Goal: Obtain resource: Obtain resource

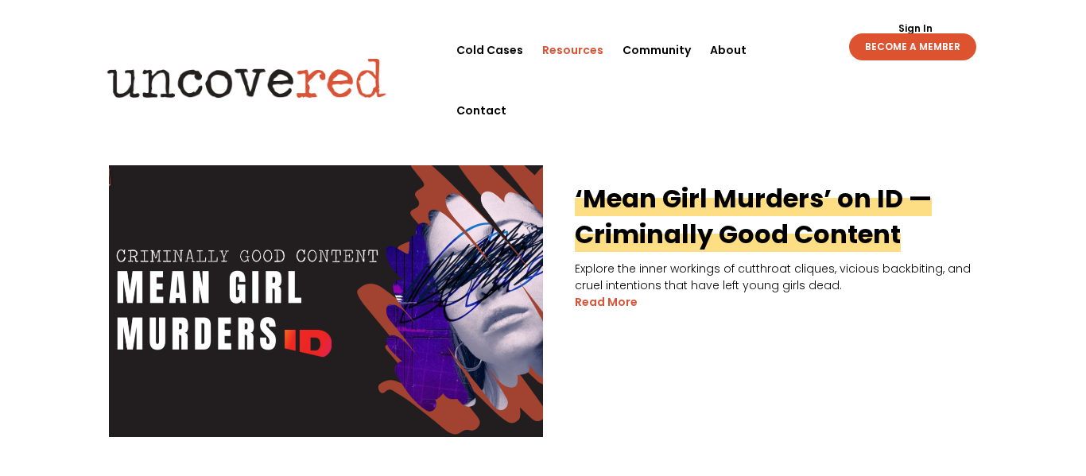
scroll to position [395, 0]
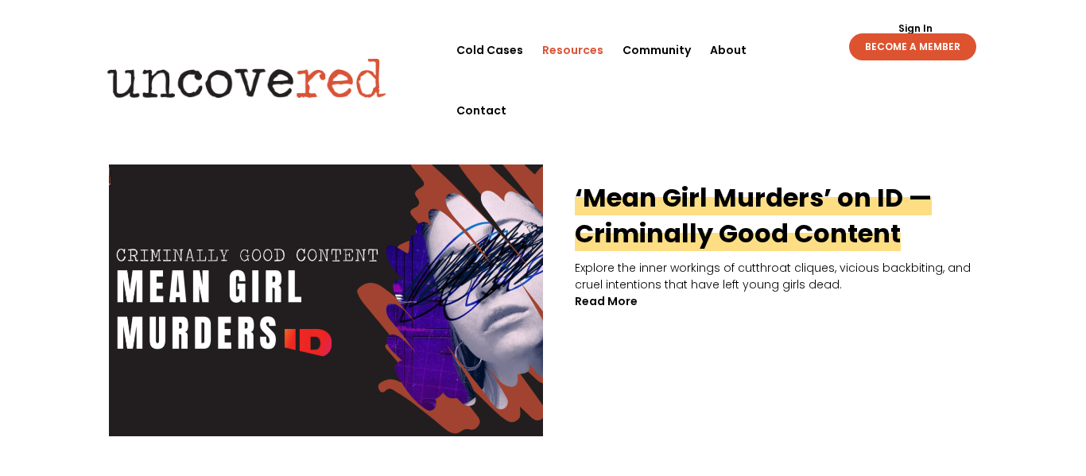
click at [611, 306] on link "read more" at bounding box center [606, 301] width 63 height 17
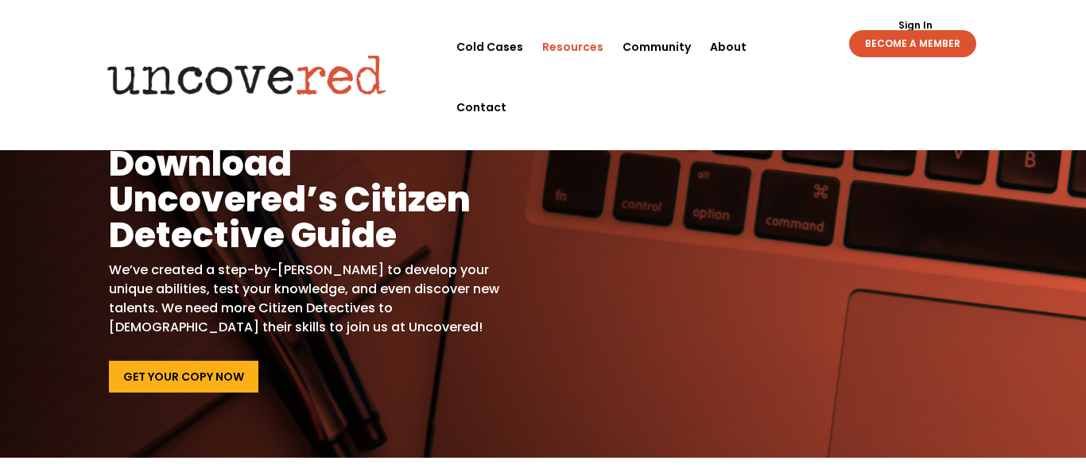
scroll to position [11, 0]
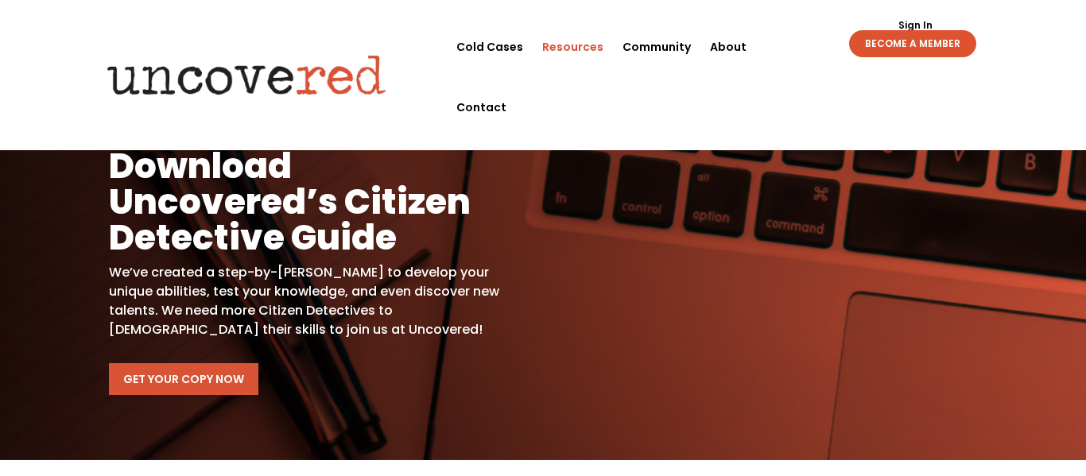
click at [190, 376] on link "Get Your Copy Now" at bounding box center [183, 379] width 149 height 32
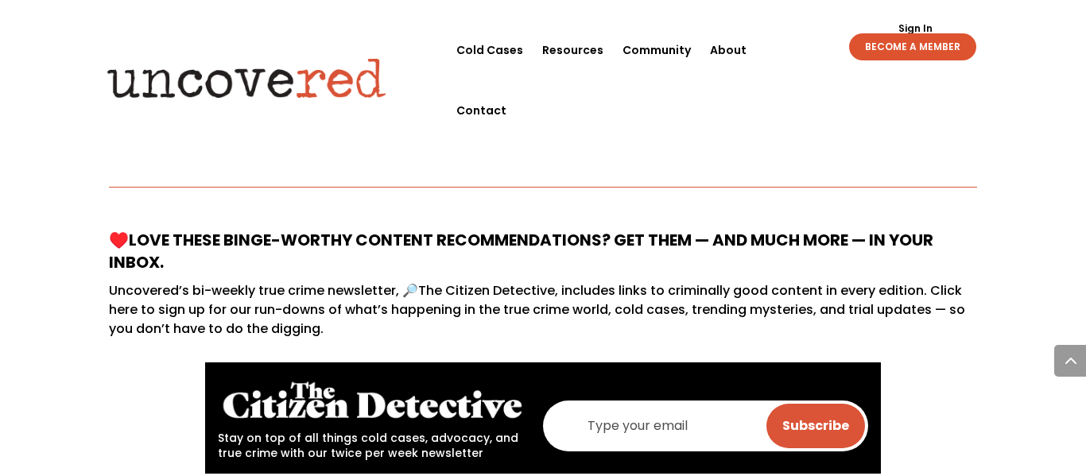
scroll to position [688, 0]
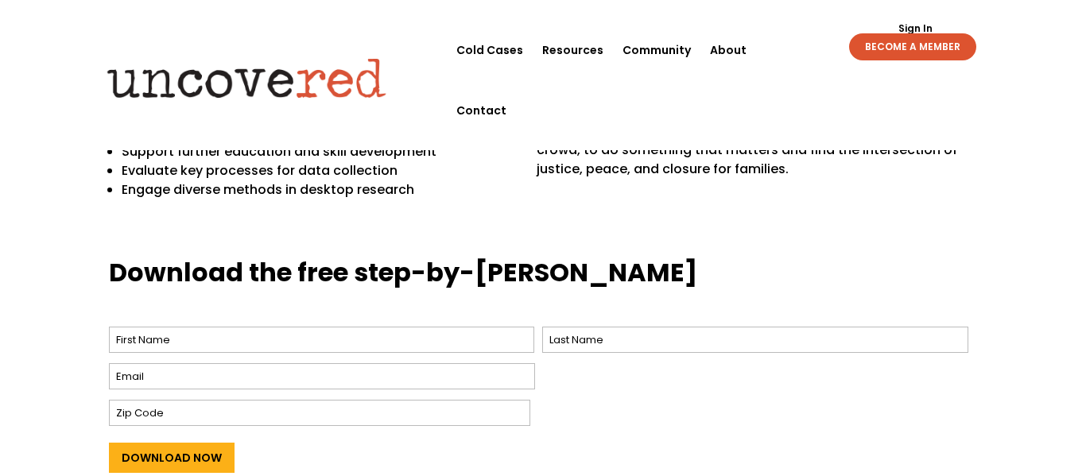
scroll to position [540, 0]
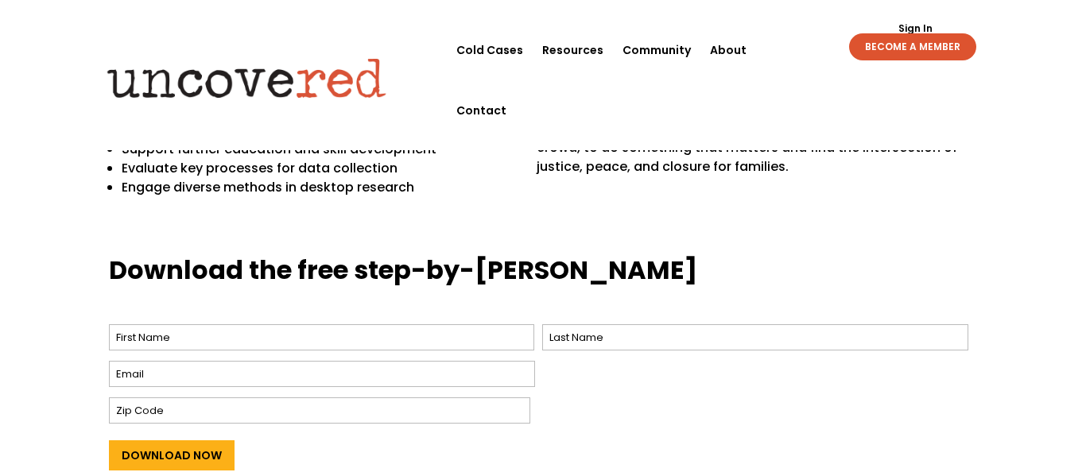
click at [277, 351] on span "First" at bounding box center [326, 337] width 434 height 34
click at [267, 343] on input "First" at bounding box center [322, 337] width 426 height 26
type input "Nav"
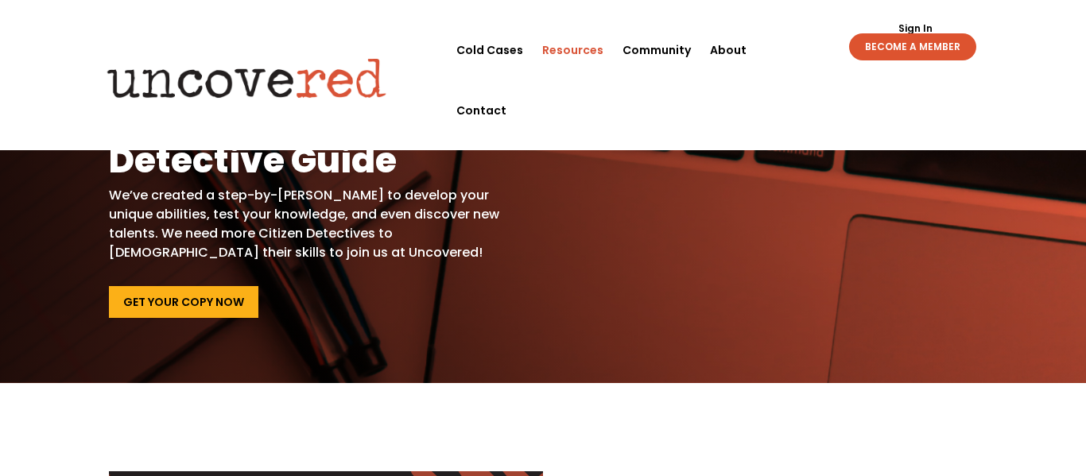
scroll to position [89, 0]
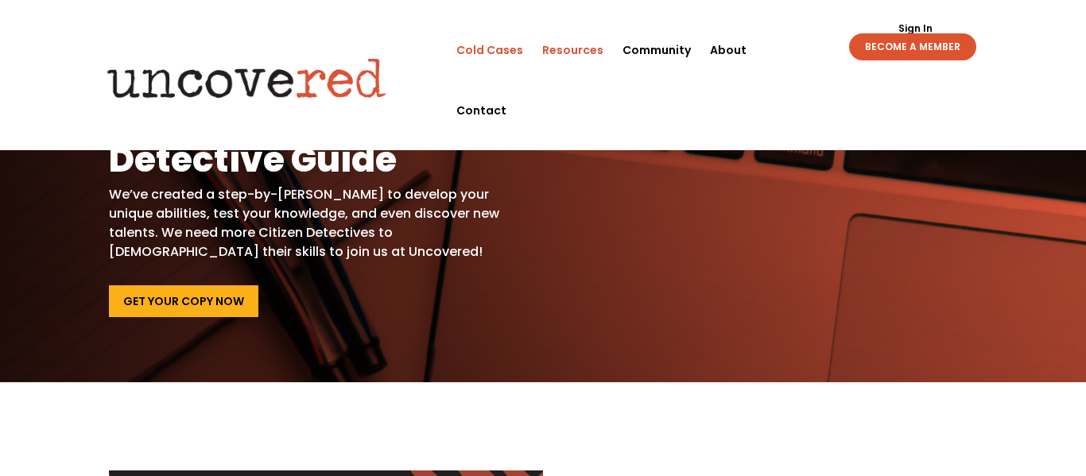
click at [490, 39] on link "Cold Cases" at bounding box center [489, 50] width 67 height 60
